Goal: Communication & Community: Answer question/provide support

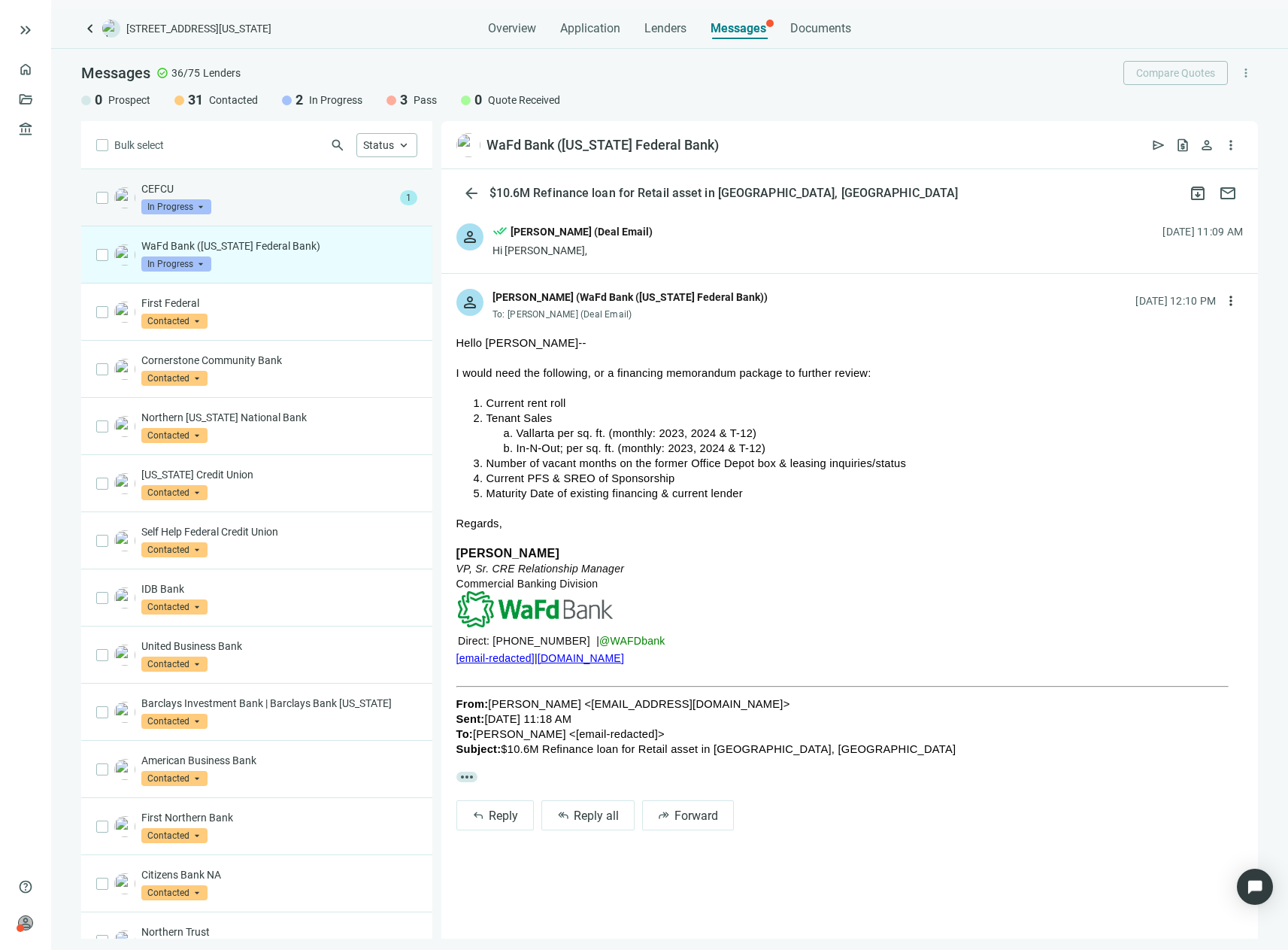
click at [279, 197] on div "CEFCU In Progress arrow_drop_down" at bounding box center [268, 198] width 253 height 33
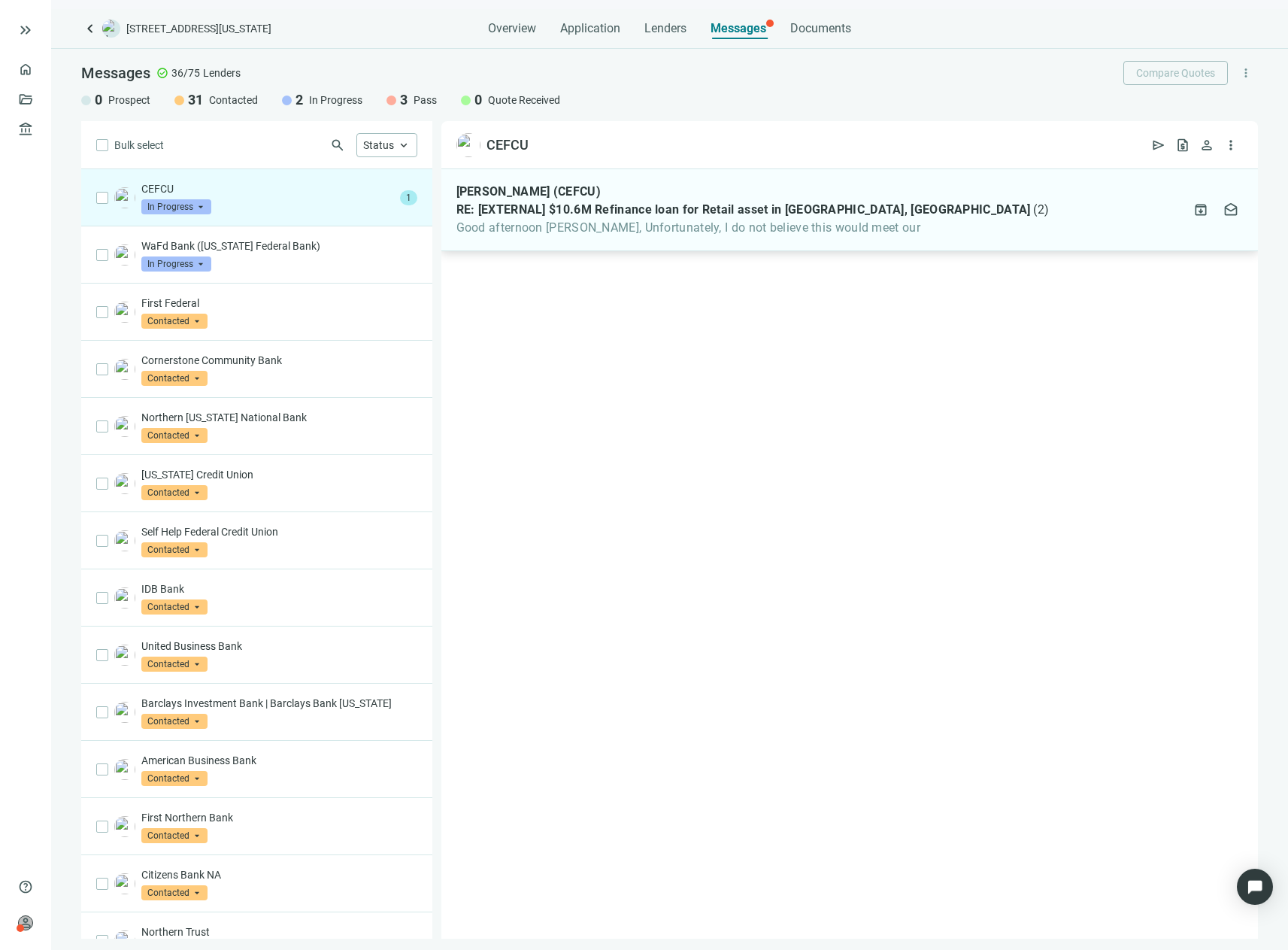
click at [491, 204] on span "RE: [EXTERNAL] $10.6M Refinance loan for Retail asset in Hemet, CA" at bounding box center [743, 210] width 574 height 15
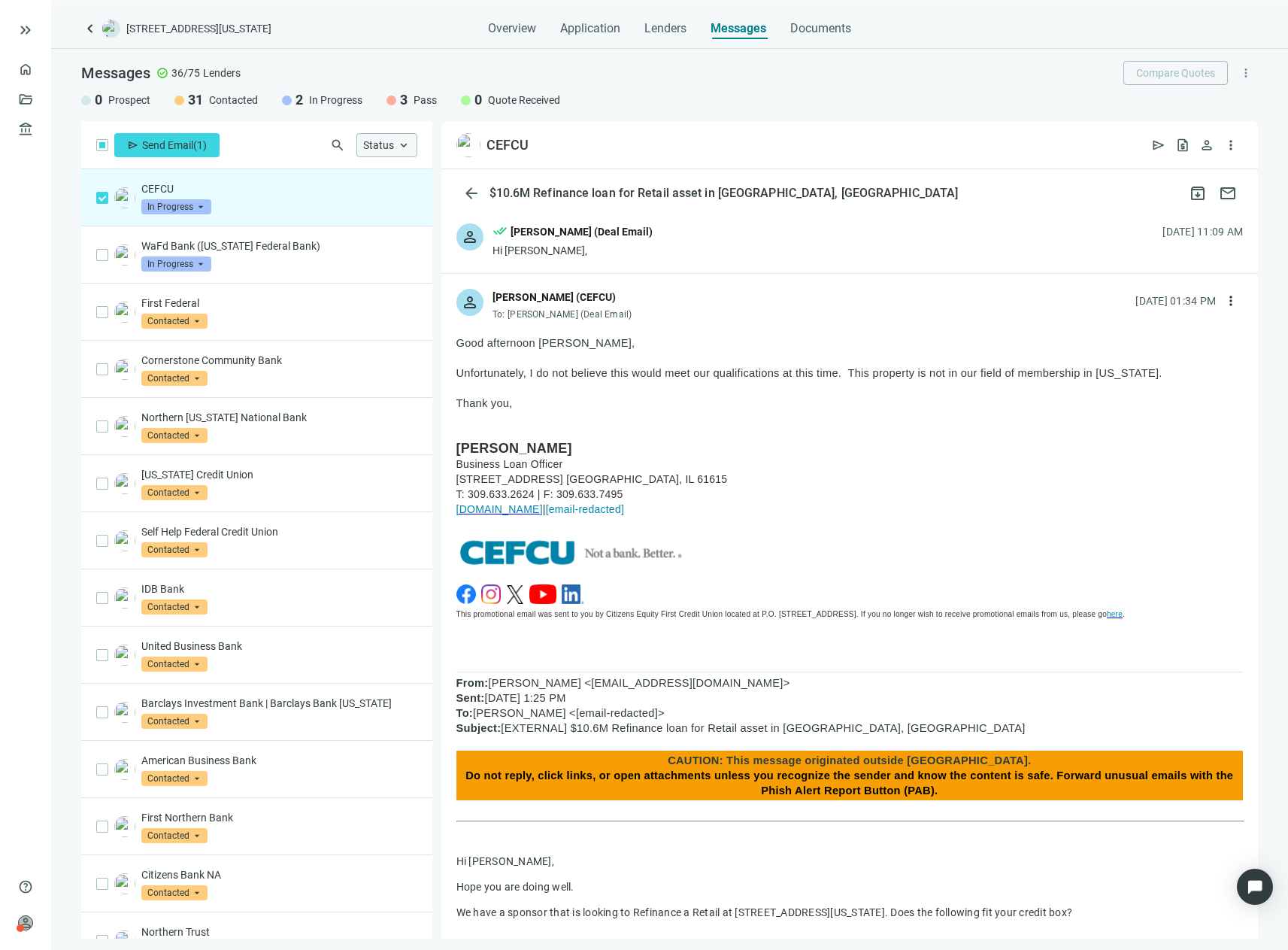
click at [363, 147] on span "Status" at bounding box center [378, 145] width 30 height 12
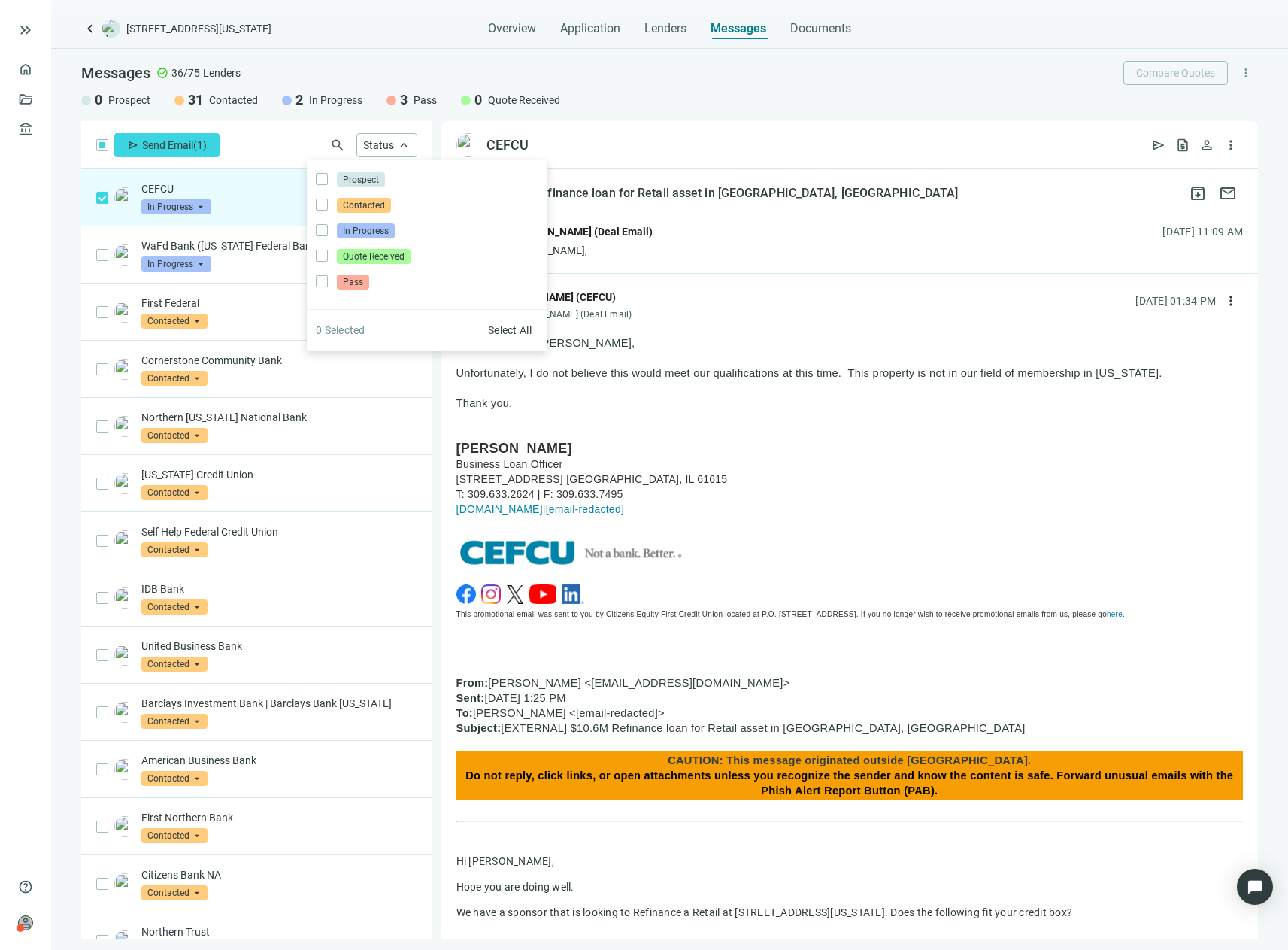
click at [169, 199] on input "search" at bounding box center [169, 205] width 56 height 15
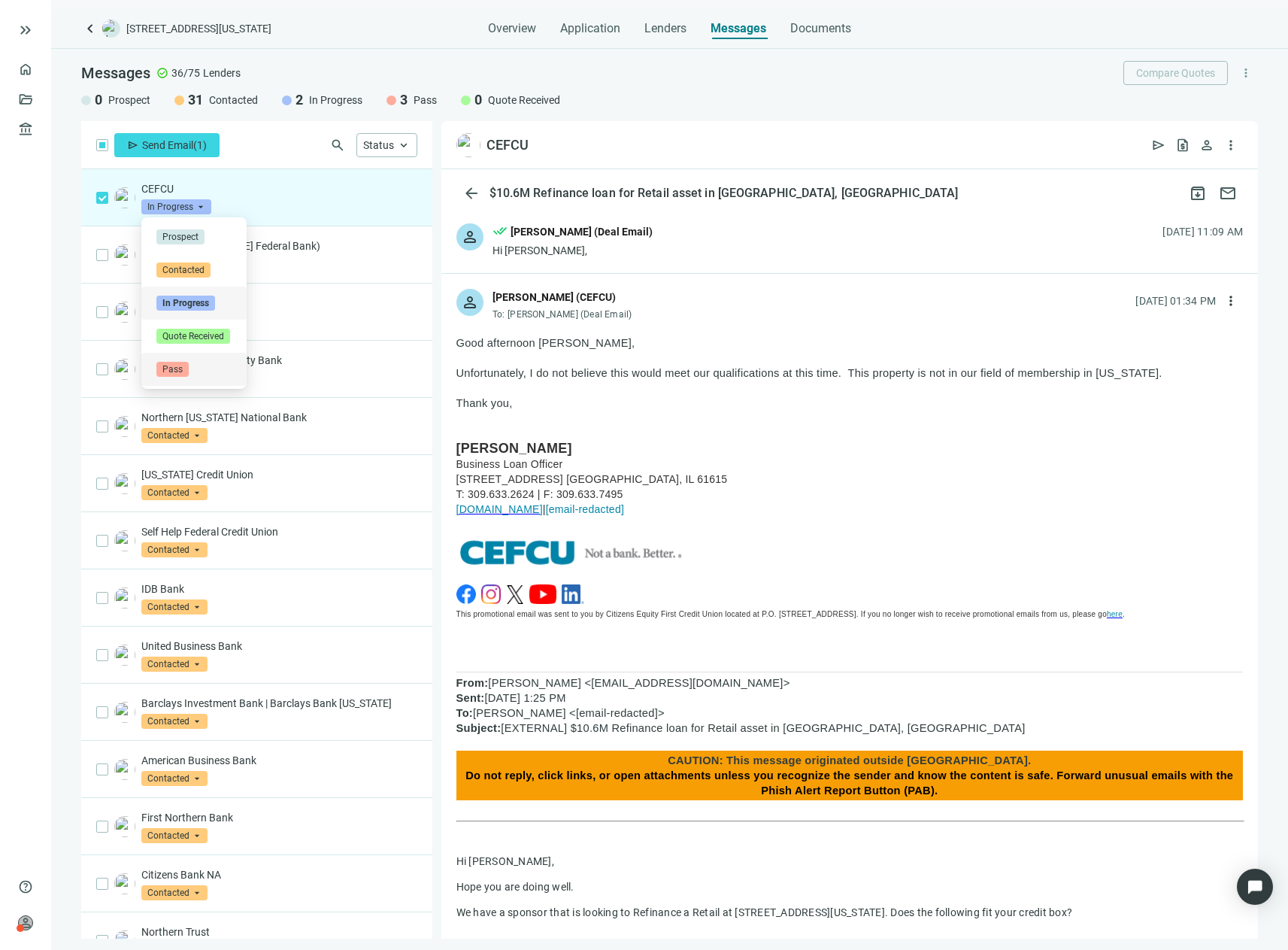
click at [179, 365] on span "Pass" at bounding box center [173, 370] width 32 height 15
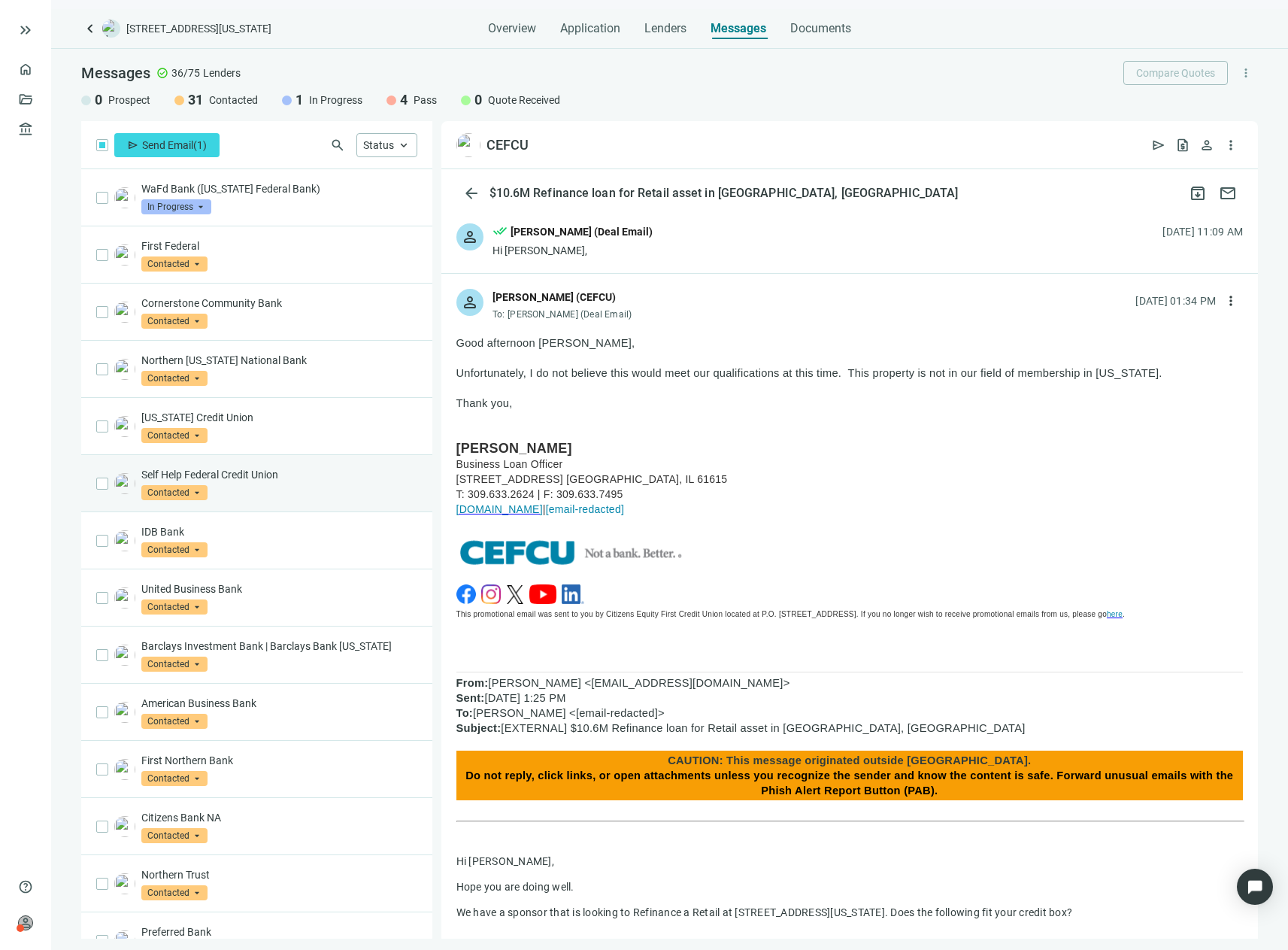
click at [279, 480] on p "Self Help Federal Credit Union" at bounding box center [279, 475] width 276 height 15
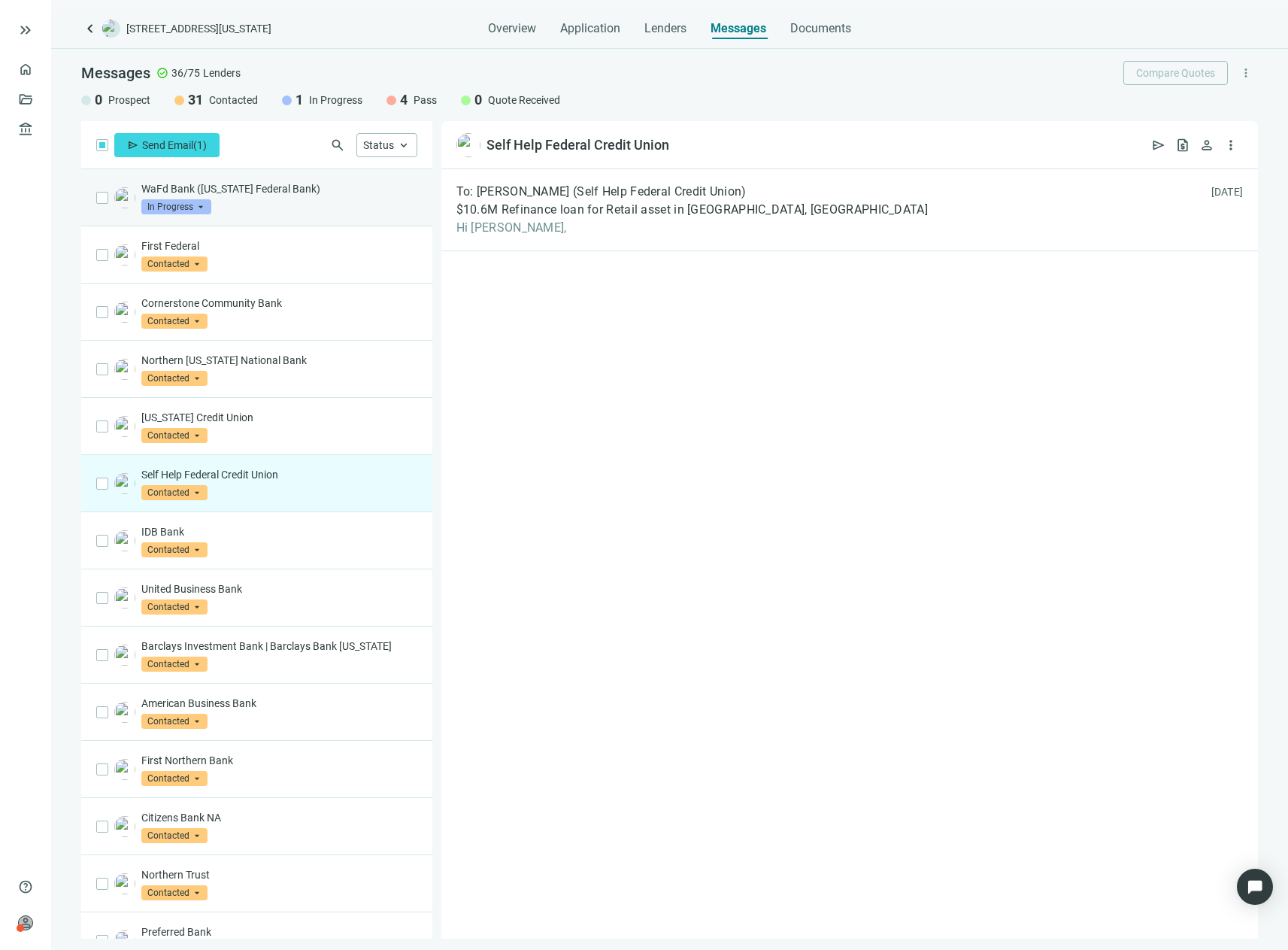
click at [290, 204] on div "WaFd Bank (Washington Federal Bank) In Progress arrow_drop_down" at bounding box center [279, 198] width 276 height 33
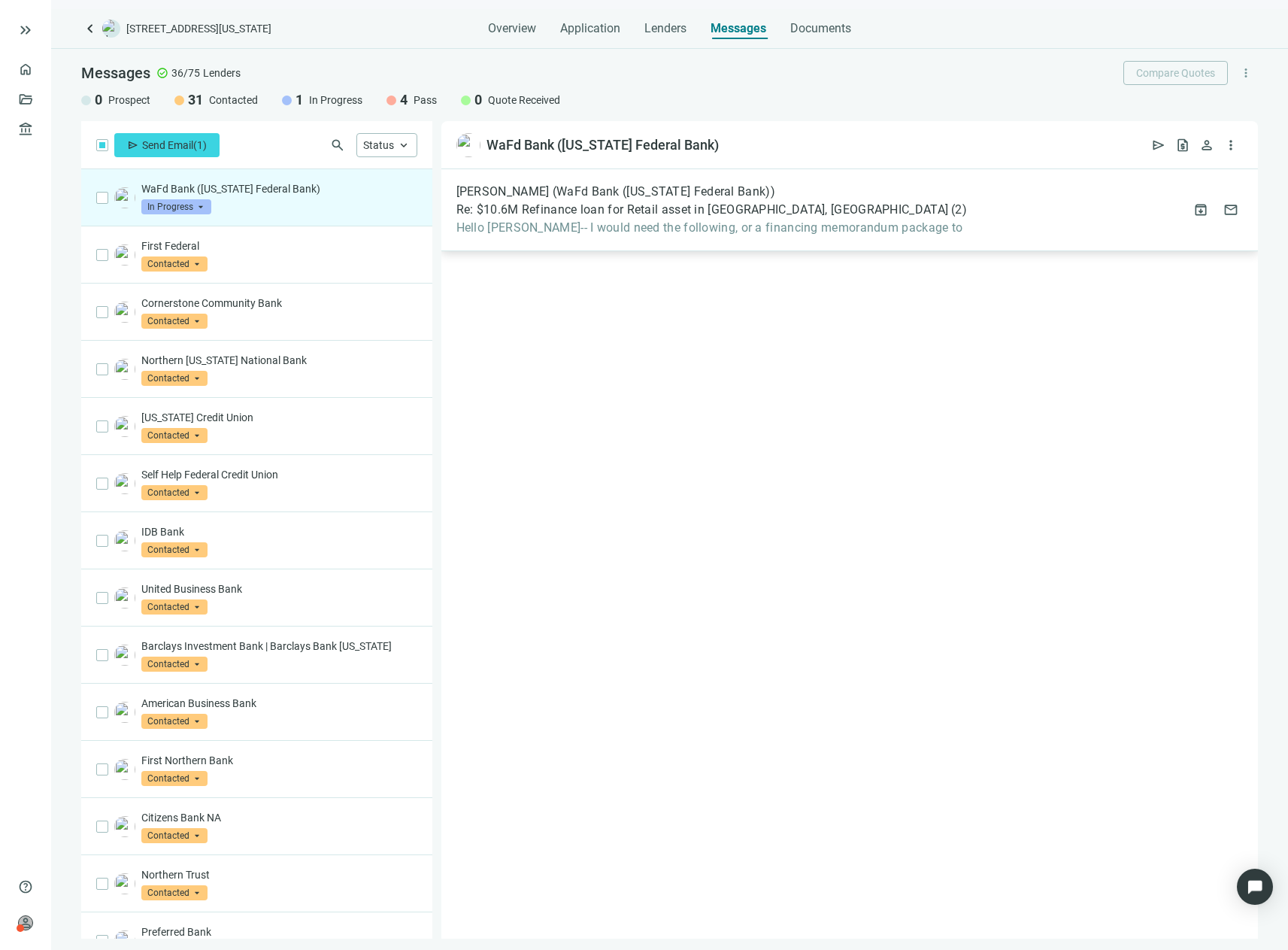
click at [649, 209] on span "Re: $10.6M Refinance loan for Retail asset in Hemet, CA" at bounding box center [702, 210] width 492 height 15
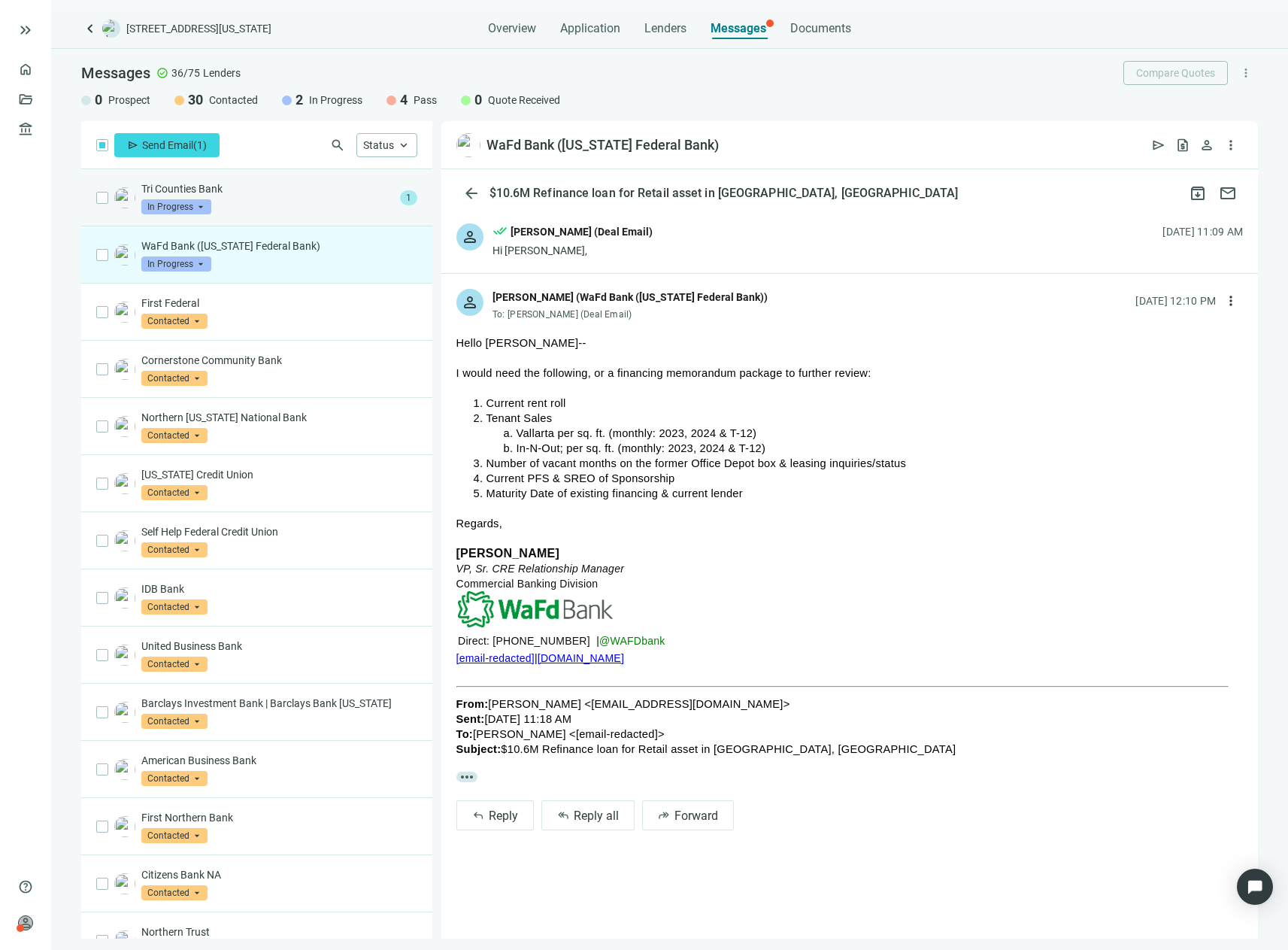
click at [258, 204] on div "Tri Counties Bank In Progress arrow_drop_down" at bounding box center [268, 198] width 253 height 33
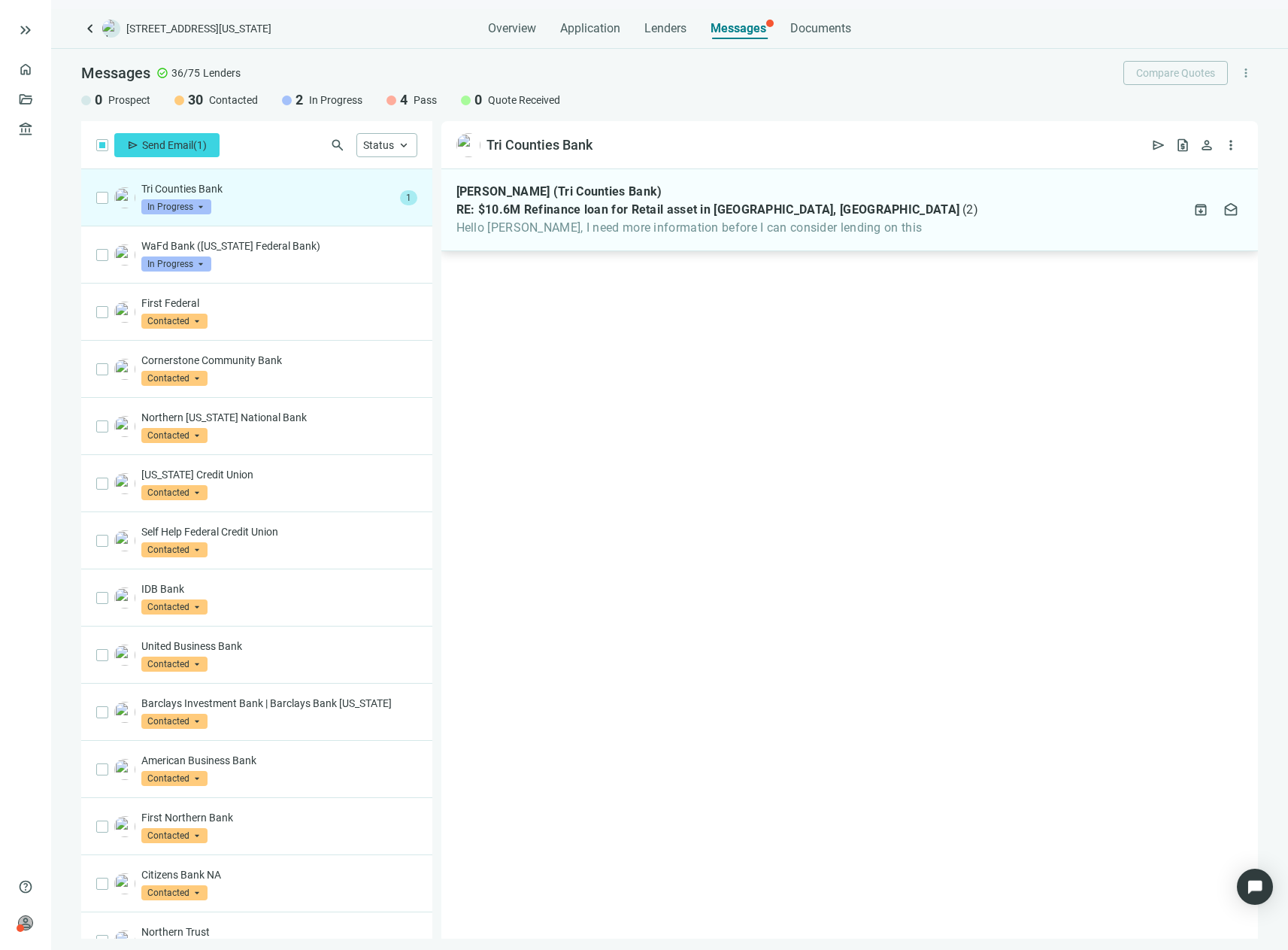
click at [717, 222] on span "Hello [PERSON_NAME], I need more information before I can consider lending on t…" at bounding box center [718, 228] width 523 height 15
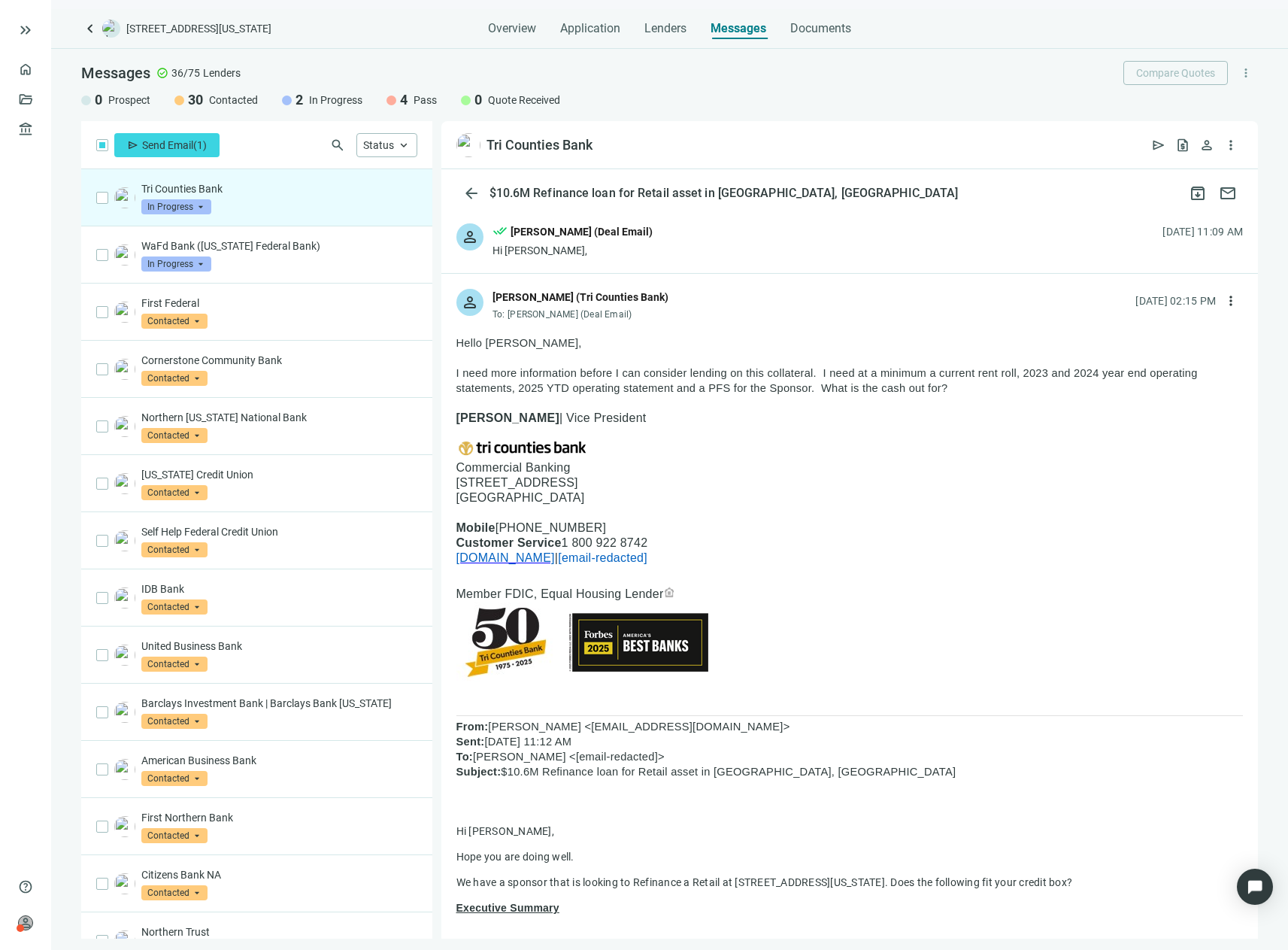
drag, startPoint x: 498, startPoint y: 416, endPoint x: 415, endPoint y: 416, distance: 83.0
click at [441, 416] on div "reply Reply reply_all Reply all forward Forward" at bounding box center [849, 967] width 817 height 1288
